Goal: Information Seeking & Learning: Learn about a topic

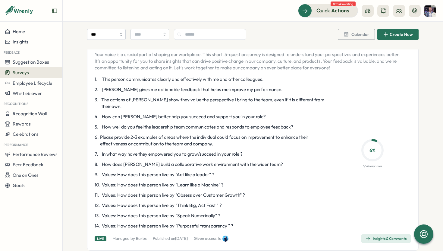
scroll to position [986, 0]
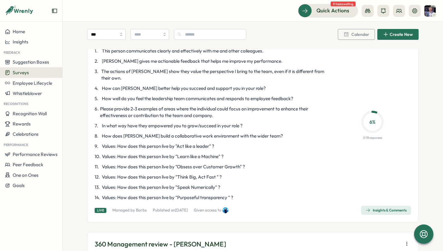
click at [387, 206] on span "Insights & Comments" at bounding box center [385, 210] width 41 height 8
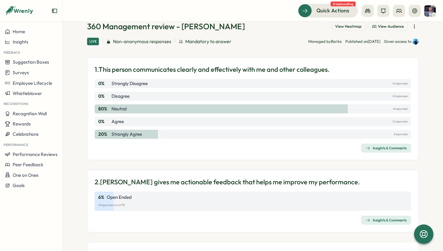
scroll to position [31, 0]
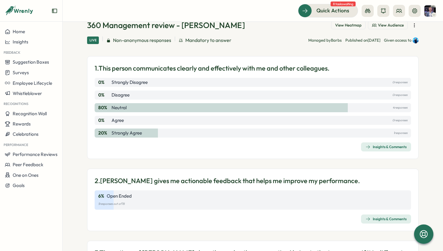
click at [374, 146] on div "Insights & Comments" at bounding box center [385, 146] width 41 height 5
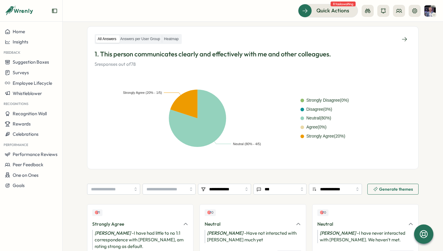
scroll to position [139, 0]
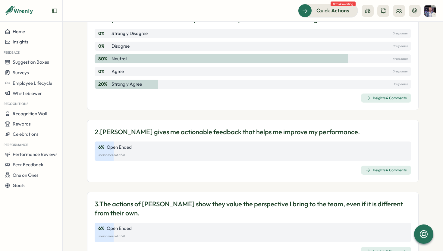
scroll to position [120, 0]
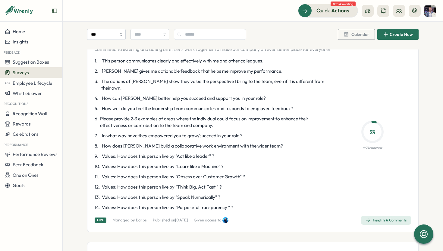
scroll to position [1206, 0]
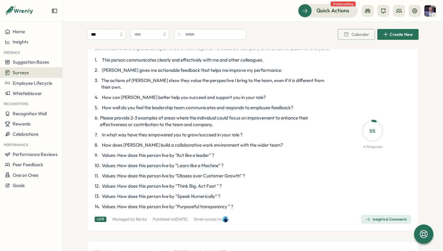
click at [379, 217] on div "Insights & Comments" at bounding box center [385, 219] width 41 height 5
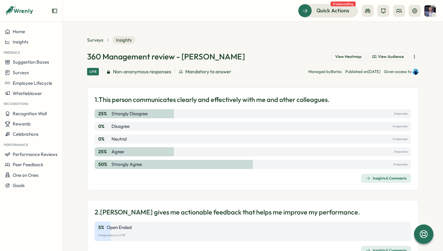
click at [379, 177] on div "Insights & Comments" at bounding box center [385, 178] width 41 height 5
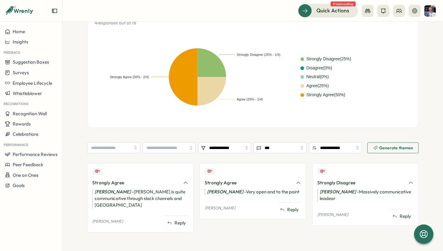
scroll to position [139, 0]
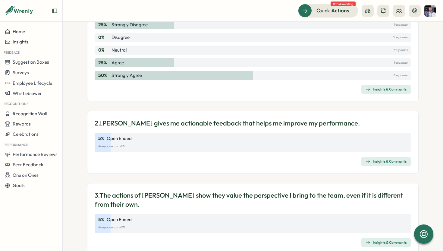
scroll to position [92, 0]
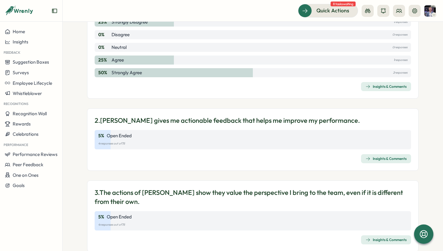
click at [381, 156] on div "Insights & Comments" at bounding box center [385, 158] width 41 height 5
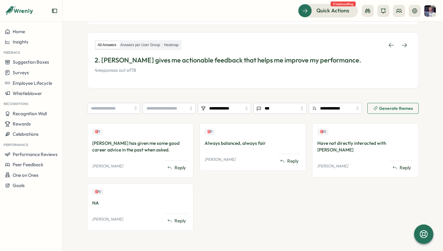
scroll to position [97, 0]
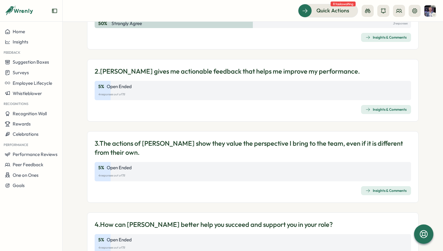
scroll to position [141, 0]
click at [387, 190] on div "Insights & Comments" at bounding box center [385, 190] width 41 height 5
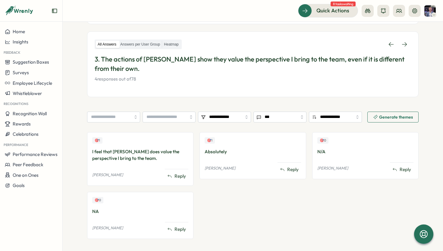
scroll to position [98, 0]
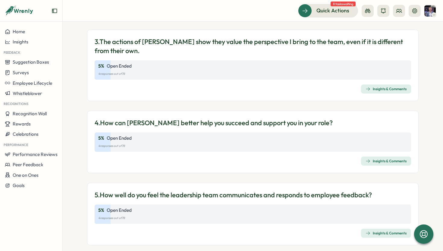
scroll to position [247, 0]
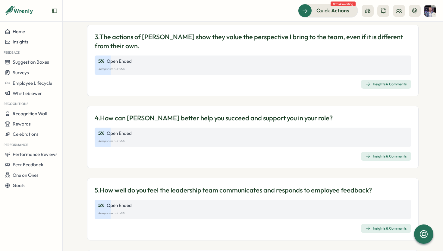
click at [388, 159] on span "Insights & Comments" at bounding box center [385, 156] width 41 height 8
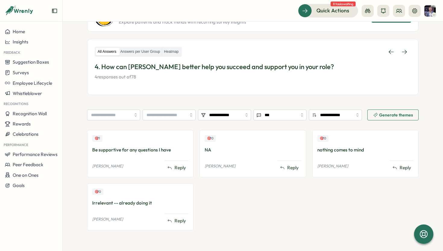
scroll to position [90, 0]
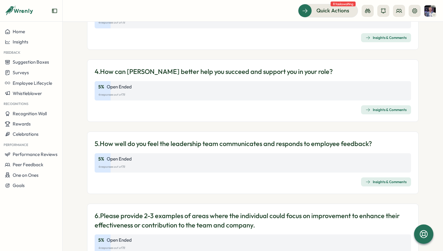
scroll to position [304, 0]
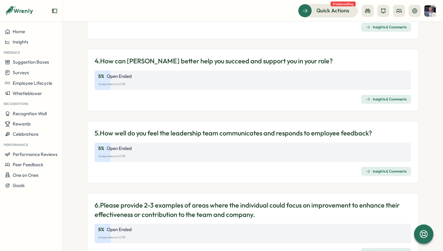
click at [384, 171] on div "Insights & Comments" at bounding box center [385, 171] width 41 height 5
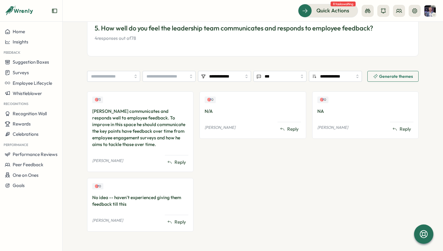
scroll to position [120, 0]
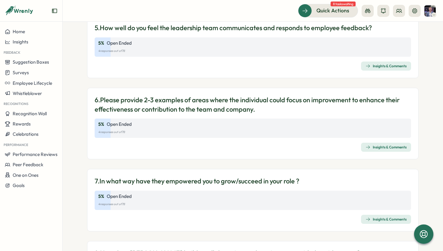
scroll to position [410, 0]
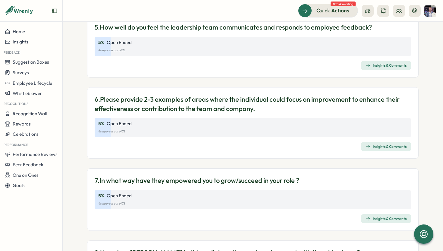
click at [384, 146] on div "Insights & Comments" at bounding box center [385, 146] width 41 height 5
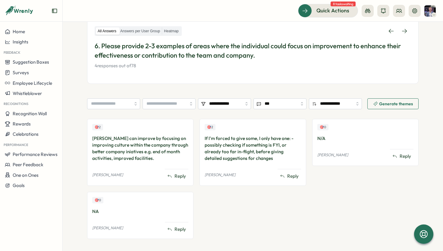
scroll to position [111, 0]
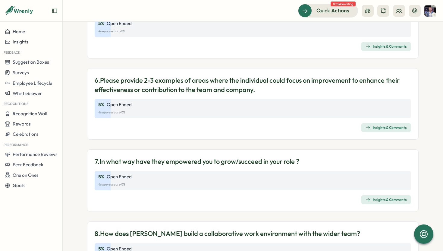
scroll to position [444, 0]
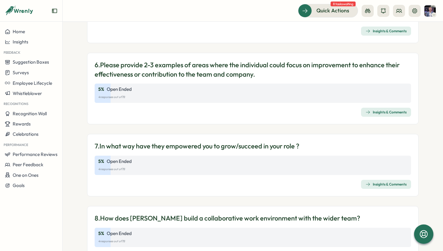
click at [391, 183] on div "Insights & Comments" at bounding box center [385, 184] width 41 height 5
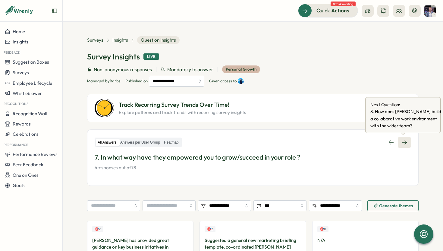
click at [404, 139] on icon at bounding box center [404, 142] width 6 height 6
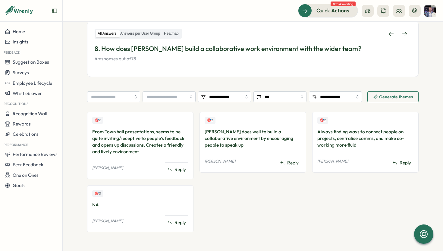
scroll to position [100, 0]
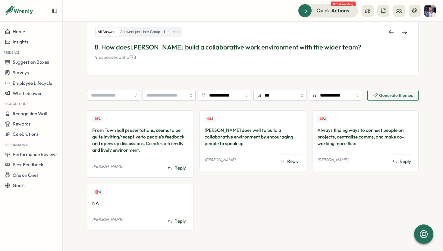
click at [410, 33] on div "All Answers Answers per User Group Heatmap 8. How does Shane build a collaborat…" at bounding box center [252, 47] width 331 height 56
click at [407, 31] on link at bounding box center [404, 32] width 13 height 11
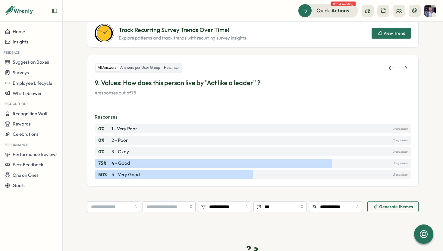
scroll to position [53, 0]
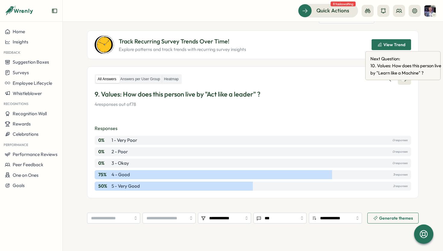
click at [405, 82] on icon at bounding box center [404, 79] width 6 height 6
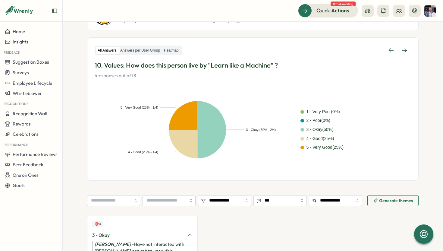
scroll to position [91, 0]
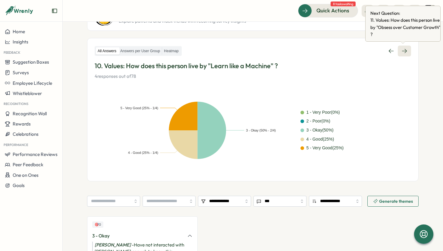
click at [403, 51] on icon at bounding box center [404, 51] width 6 height 6
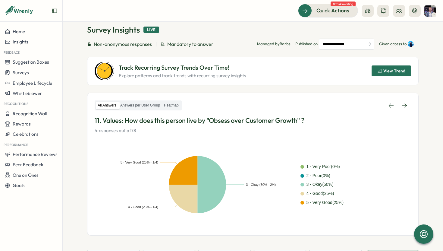
scroll to position [27, 0]
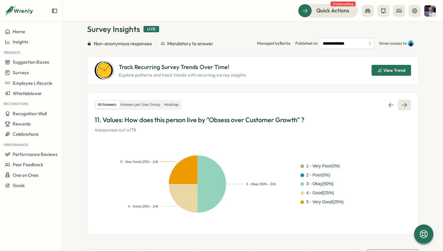
click at [407, 104] on link at bounding box center [404, 104] width 13 height 11
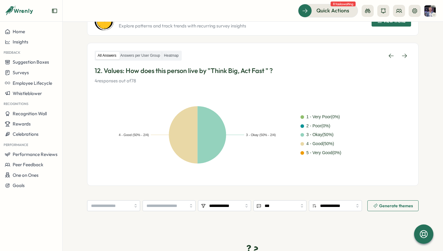
scroll to position [76, 0]
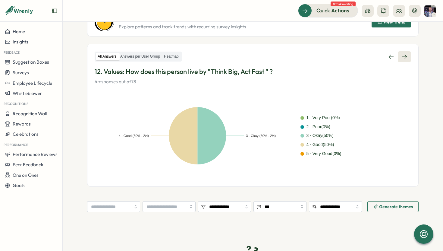
click at [405, 55] on icon at bounding box center [404, 57] width 6 height 6
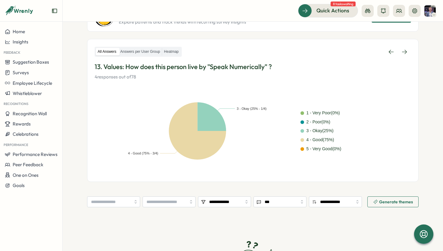
scroll to position [11, 0]
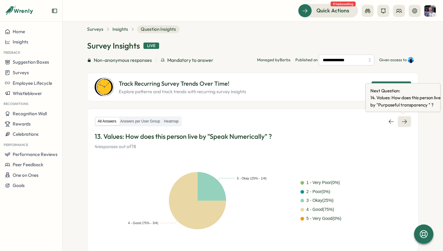
click at [404, 119] on icon at bounding box center [404, 121] width 6 height 6
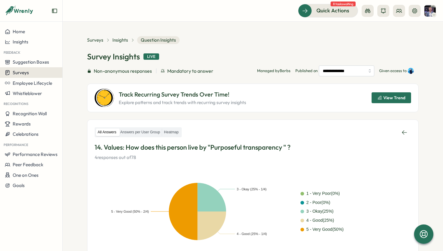
click at [23, 72] on span "Surveys" at bounding box center [21, 73] width 16 height 6
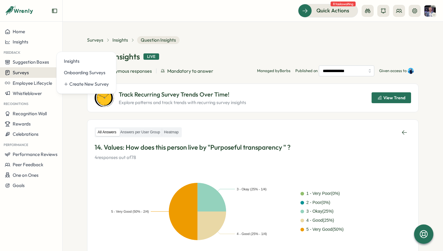
click at [46, 69] on button "Surveys" at bounding box center [31, 72] width 62 height 11
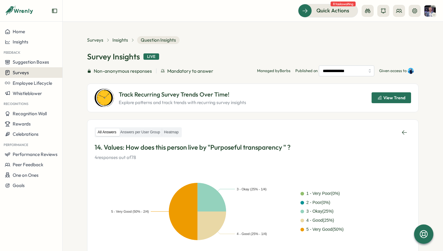
click at [35, 71] on div "Surveys" at bounding box center [31, 73] width 53 height 6
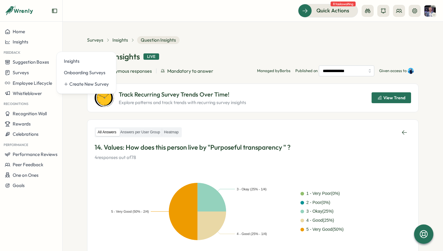
click at [117, 34] on section "**********" at bounding box center [253, 136] width 380 height 229
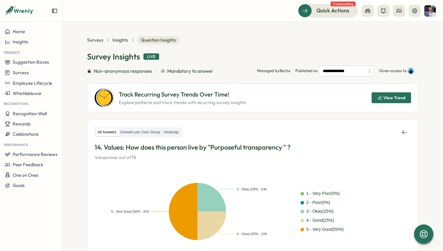
click at [102, 36] on div "Surveys Insights Question Insights" at bounding box center [133, 40] width 92 height 8
click at [96, 40] on span "Surveys" at bounding box center [95, 40] width 16 height 7
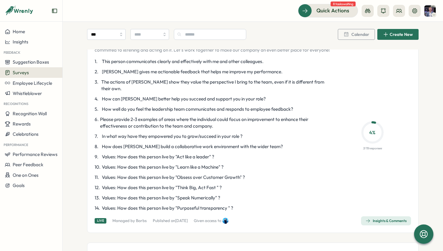
scroll to position [69, 0]
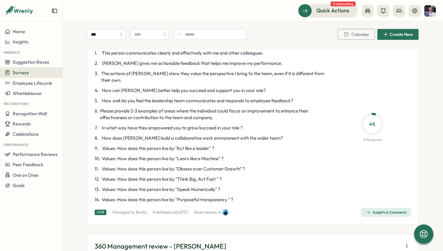
click at [375, 208] on span "Insights & Comments" at bounding box center [385, 212] width 41 height 8
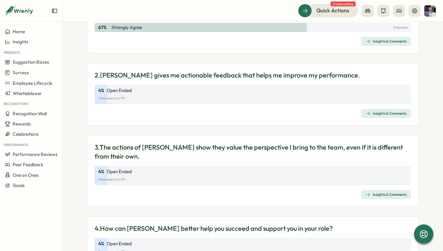
scroll to position [144, 0]
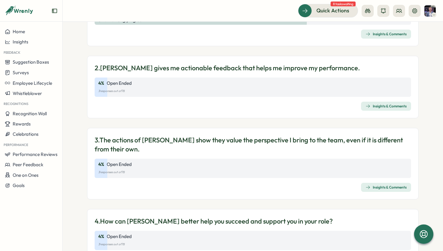
click at [387, 109] on span "Insights & Comments" at bounding box center [385, 106] width 41 height 8
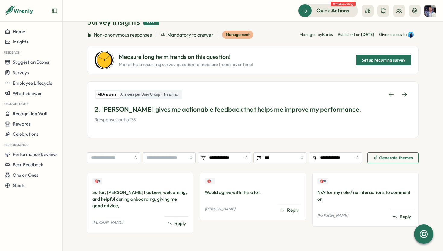
scroll to position [37, 0]
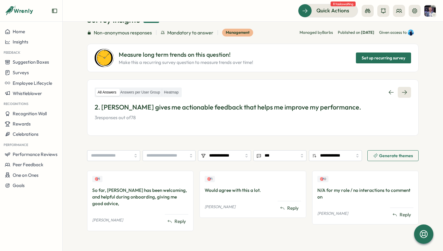
click at [401, 94] on icon at bounding box center [404, 92] width 6 height 6
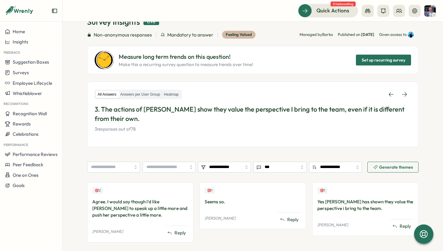
scroll to position [36, 0]
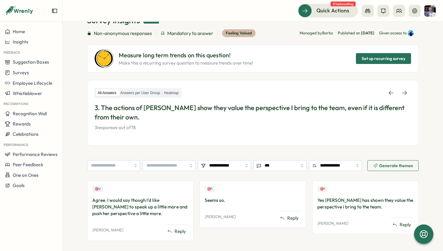
click at [401, 94] on icon at bounding box center [404, 93] width 6 height 6
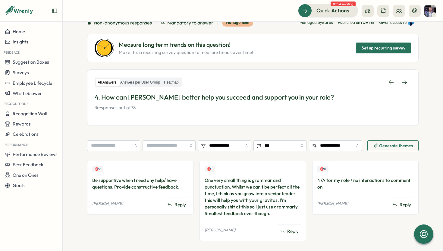
scroll to position [48, 0]
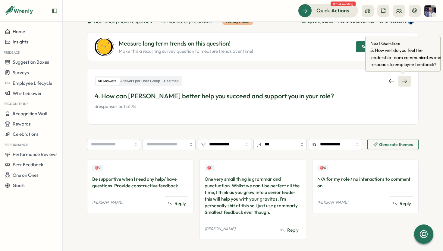
click at [406, 78] on link at bounding box center [404, 81] width 13 height 11
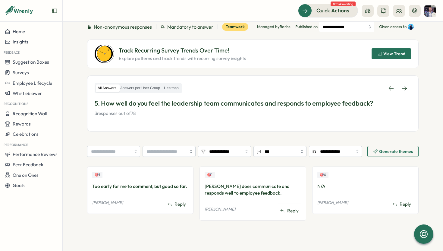
scroll to position [49, 0]
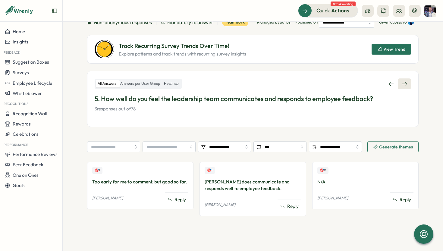
click at [407, 82] on link at bounding box center [404, 83] width 13 height 11
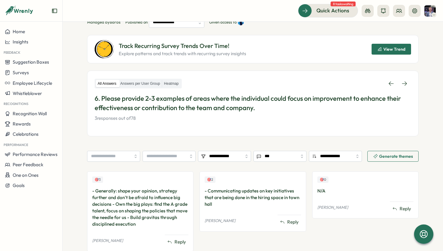
scroll to position [65, 0]
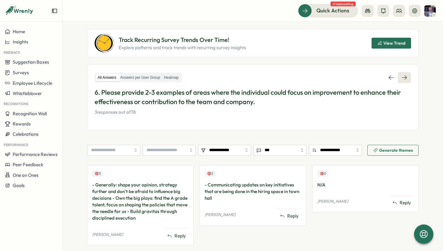
click at [402, 79] on icon at bounding box center [404, 77] width 6 height 6
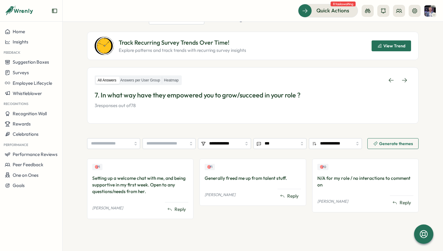
scroll to position [63, 0]
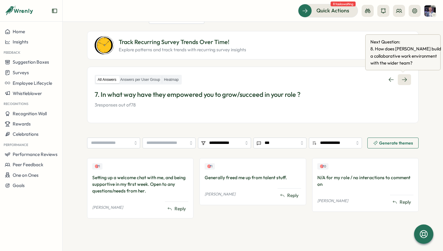
click at [406, 79] on link at bounding box center [404, 79] width 13 height 11
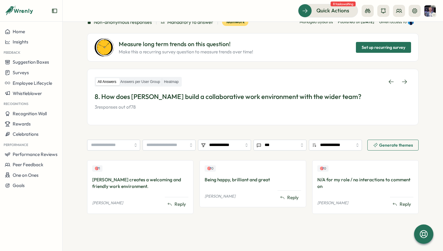
scroll to position [49, 0]
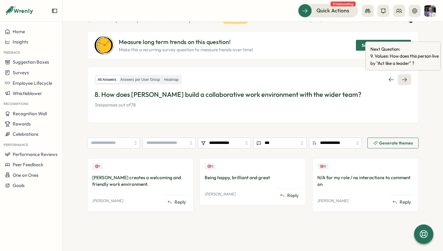
click at [406, 80] on link at bounding box center [404, 79] width 13 height 11
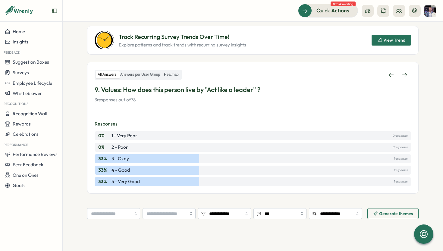
scroll to position [44, 0]
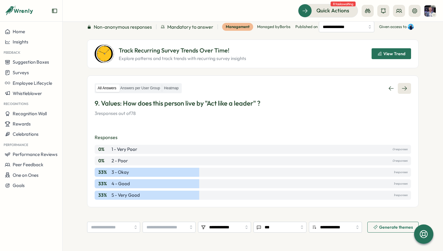
click at [406, 94] on link at bounding box center [404, 88] width 13 height 11
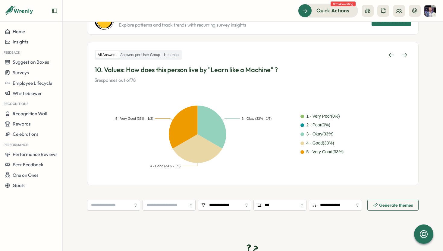
scroll to position [88, 0]
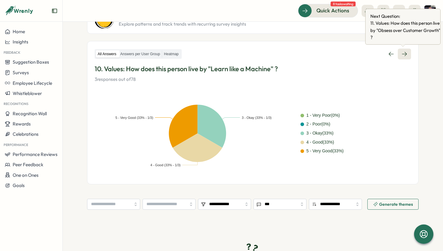
click at [405, 55] on icon at bounding box center [404, 54] width 6 height 6
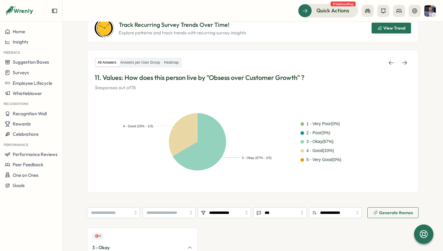
scroll to position [67, 0]
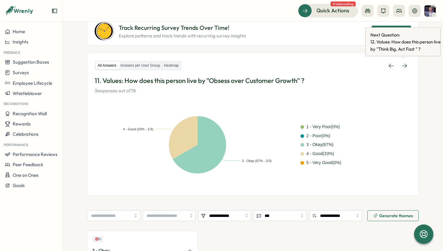
click at [405, 71] on div "All Answers Answers per User Group Heatmap 11. Values: How does this person liv…" at bounding box center [253, 77] width 316 height 34
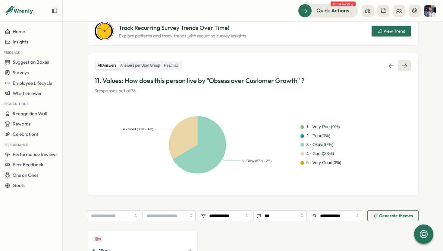
click at [404, 67] on icon at bounding box center [404, 66] width 6 height 6
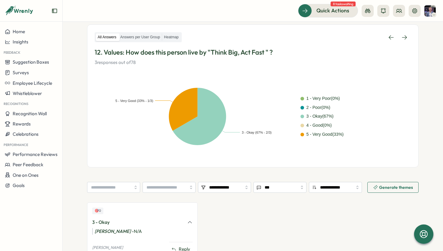
scroll to position [94, 0]
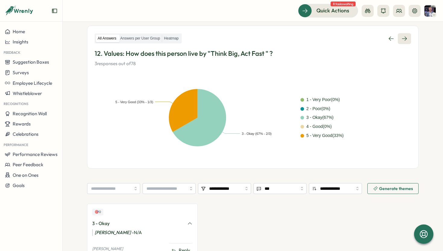
click at [404, 39] on icon at bounding box center [404, 39] width 6 height 6
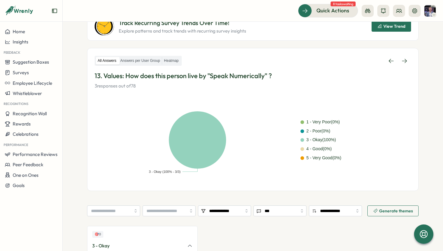
scroll to position [71, 0]
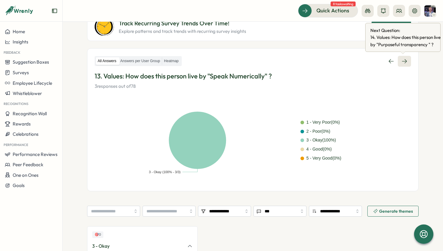
click at [406, 60] on link at bounding box center [404, 61] width 13 height 11
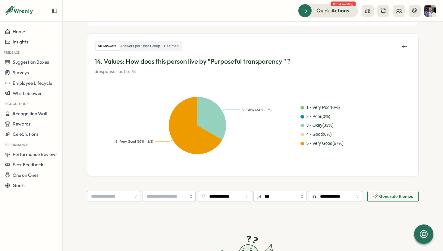
scroll to position [78, 0]
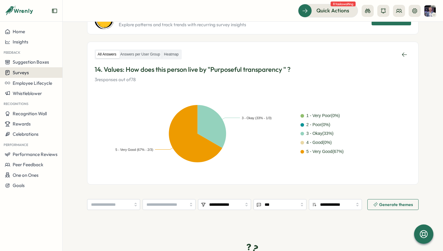
click at [35, 69] on button "Surveys" at bounding box center [31, 72] width 62 height 11
click at [27, 74] on span "Surveys" at bounding box center [21, 73] width 16 height 6
click at [11, 72] on div "Surveys" at bounding box center [17, 73] width 24 height 6
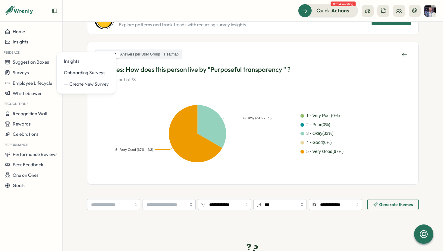
click at [149, 82] on p "3 responses out of 78" at bounding box center [253, 79] width 316 height 7
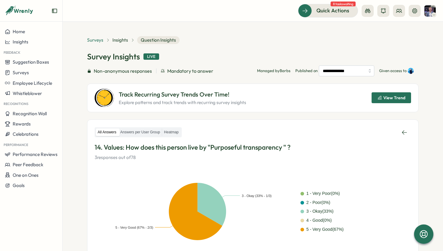
click at [100, 37] on span "Surveys" at bounding box center [95, 40] width 16 height 7
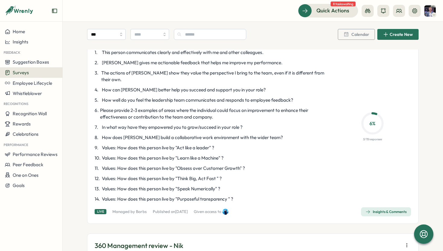
scroll to position [329, 0]
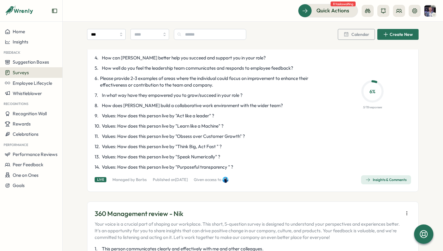
click at [379, 176] on span "Insights & Comments" at bounding box center [385, 179] width 41 height 8
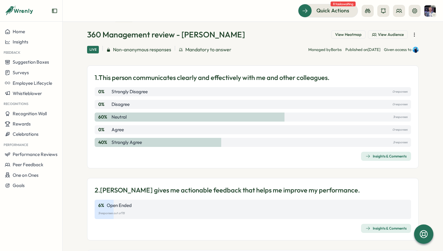
scroll to position [14, 0]
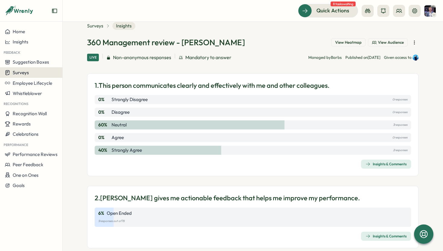
click at [23, 72] on span "Surveys" at bounding box center [21, 73] width 16 height 6
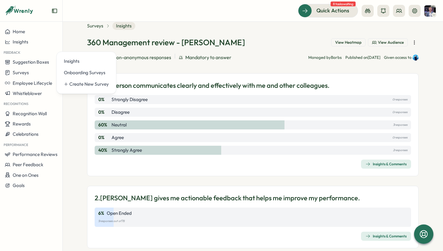
click at [112, 37] on h1 "360 Management review - [PERSON_NAME]" at bounding box center [166, 42] width 158 height 11
click at [96, 27] on span "Surveys" at bounding box center [95, 26] width 16 height 7
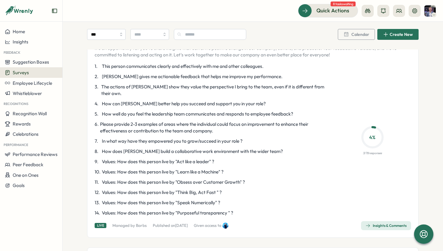
scroll to position [1438, 0]
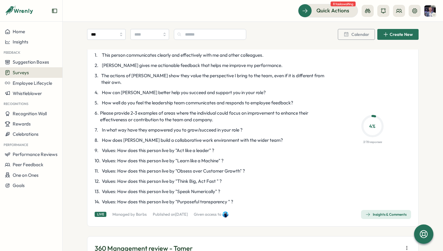
click at [379, 212] on div "Insights & Comments" at bounding box center [385, 214] width 41 height 5
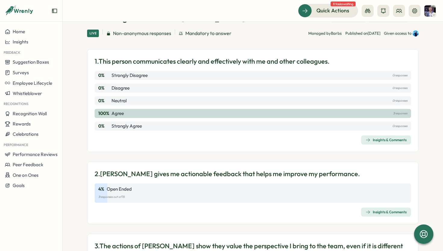
scroll to position [39, 0]
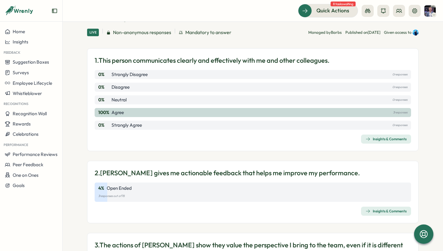
click at [366, 143] on div "1. This person communicates clearly and effectively with me and other colleague…" at bounding box center [252, 99] width 331 height 103
click at [371, 140] on div "Insights & Comments" at bounding box center [385, 138] width 41 height 5
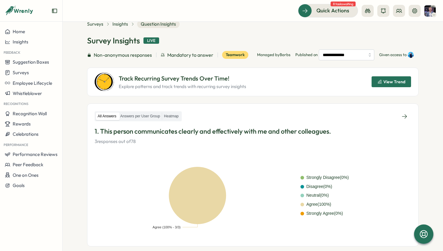
scroll to position [14, 0]
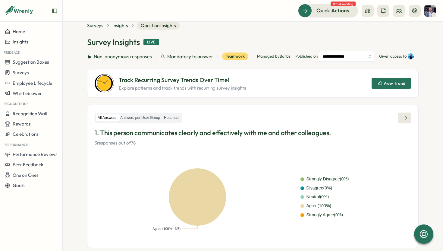
click at [403, 118] on icon at bounding box center [404, 118] width 6 height 6
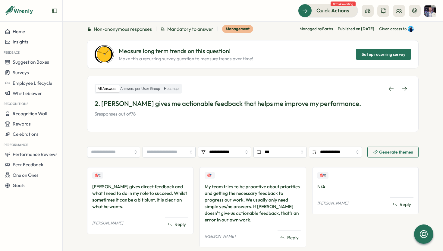
scroll to position [41, 0]
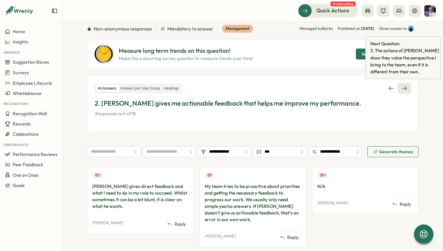
click at [405, 86] on icon at bounding box center [404, 88] width 6 height 6
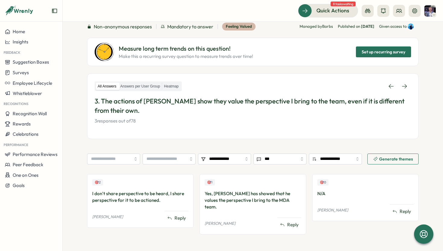
scroll to position [45, 0]
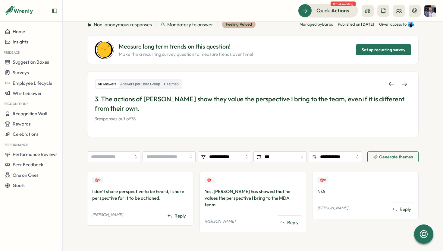
click at [405, 86] on icon at bounding box center [404, 84] width 6 height 6
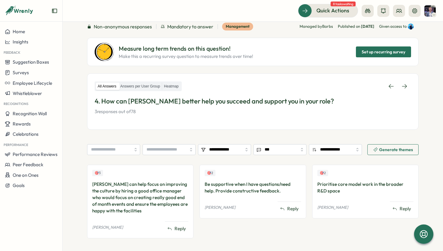
scroll to position [45, 0]
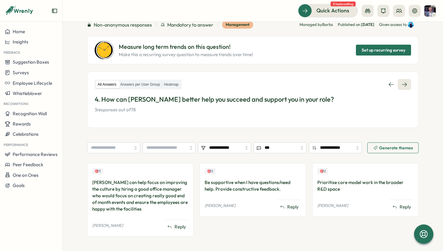
click at [405, 85] on icon at bounding box center [404, 84] width 6 height 6
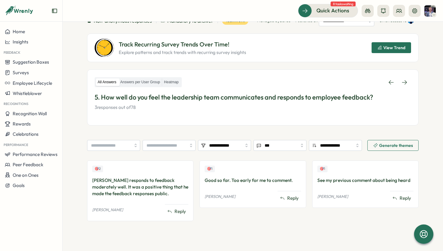
scroll to position [51, 0]
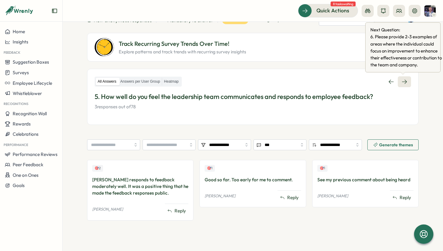
click at [405, 80] on icon at bounding box center [404, 82] width 6 height 6
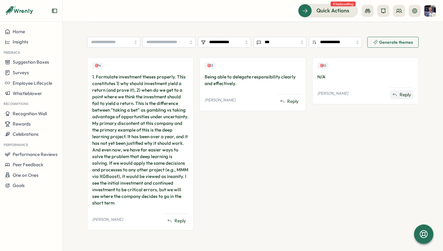
scroll to position [72, 0]
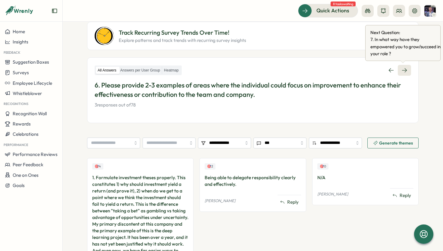
click at [403, 64] on div "All Answers Answers per User Group Heatmap 6. Please provide 2-3 examples of ar…" at bounding box center [252, 90] width 331 height 66
click at [405, 69] on icon at bounding box center [404, 70] width 6 height 6
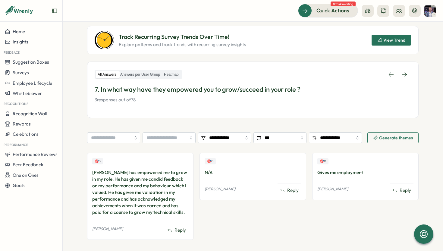
scroll to position [70, 0]
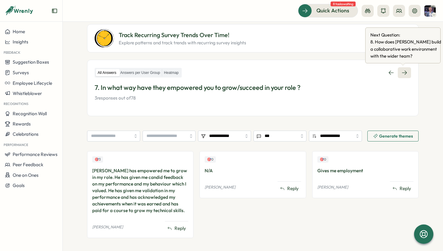
click at [403, 71] on icon at bounding box center [404, 73] width 6 height 6
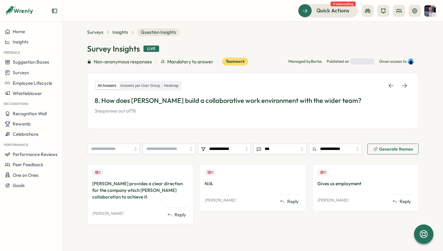
scroll to position [14, 0]
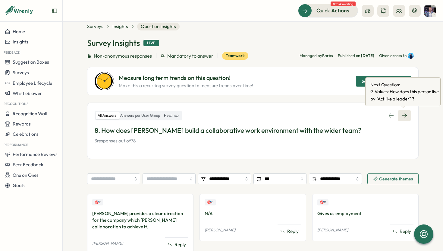
click at [404, 115] on icon at bounding box center [404, 115] width 6 height 6
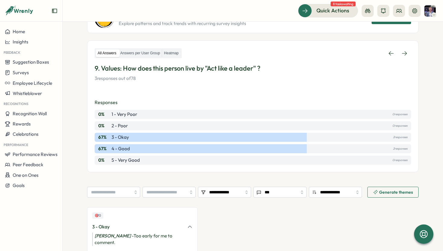
scroll to position [79, 0]
click at [405, 57] on icon at bounding box center [404, 54] width 6 height 6
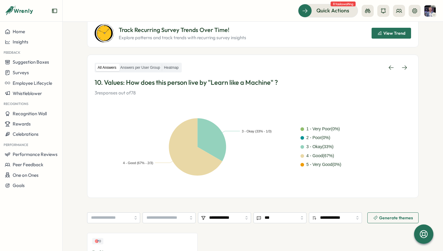
scroll to position [70, 0]
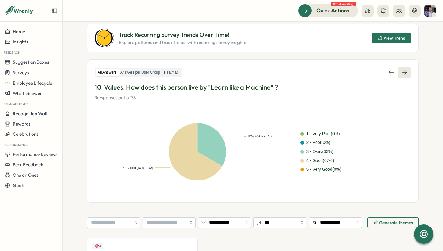
click at [401, 73] on icon at bounding box center [404, 72] width 6 height 6
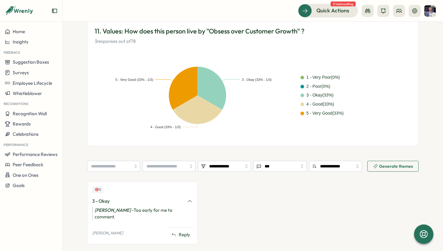
scroll to position [80, 0]
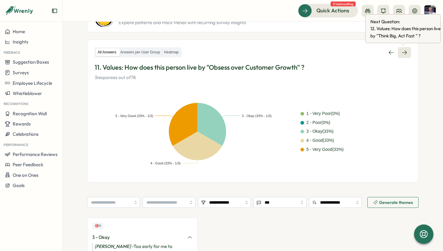
click at [404, 54] on icon at bounding box center [404, 52] width 6 height 6
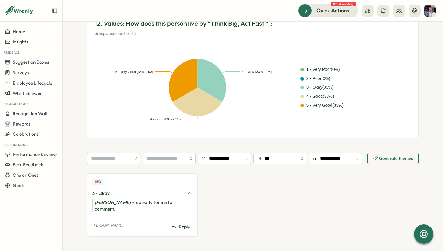
scroll to position [62, 0]
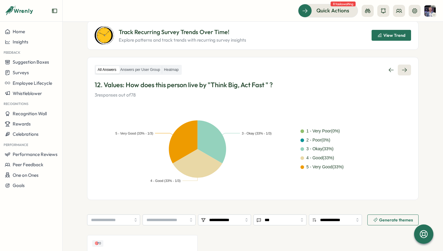
click at [405, 68] on icon at bounding box center [404, 70] width 6 height 6
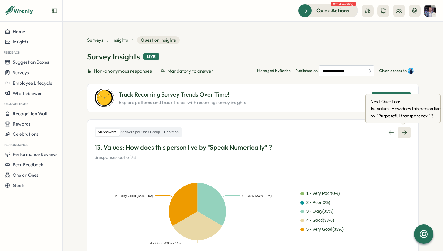
click at [403, 130] on icon at bounding box center [404, 132] width 5 height 4
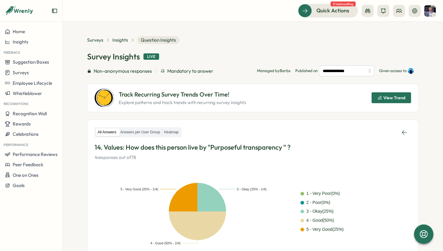
click at [102, 40] on div "Surveys" at bounding box center [98, 40] width 23 height 7
click at [95, 40] on span "Surveys" at bounding box center [95, 40] width 16 height 7
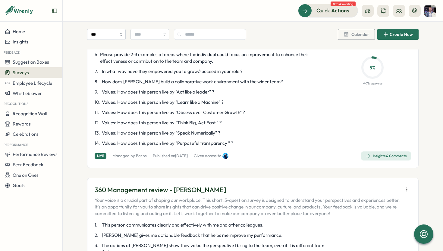
scroll to position [1274, 0]
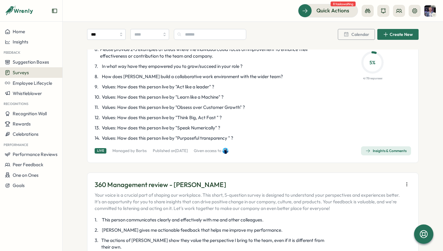
click at [384, 148] on div "Insights & Comments" at bounding box center [385, 150] width 41 height 5
